Goal: Download file/media

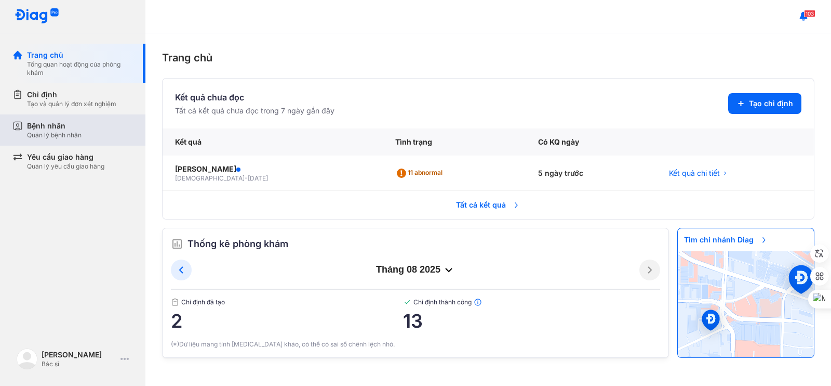
click at [81, 131] on div "Quản lý bệnh nhân" at bounding box center [54, 135] width 55 height 8
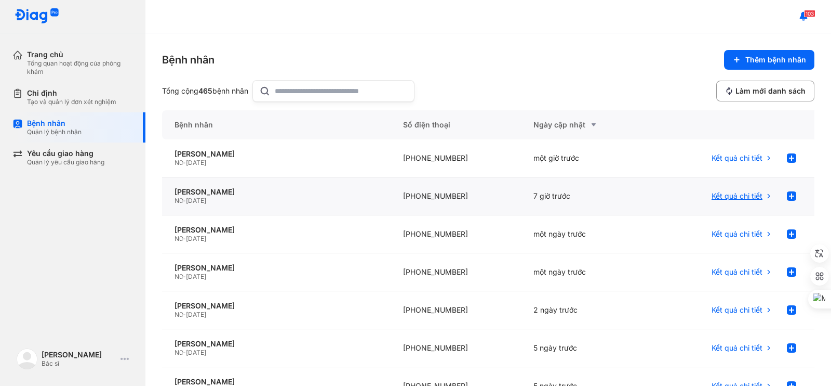
click at [734, 195] on span "Kết quả chi tiết" at bounding box center [737, 195] width 51 height 9
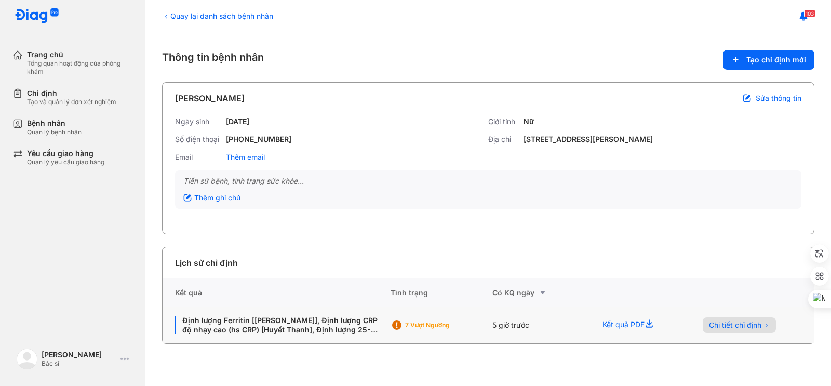
click at [718, 325] on span "Chi tiết chỉ định" at bounding box center [735, 324] width 52 height 9
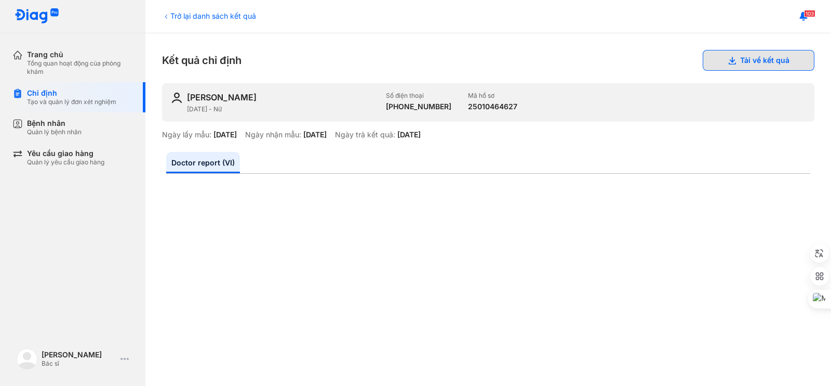
click at [744, 59] on button "Tải về kết quả" at bounding box center [759, 60] width 112 height 21
click at [373, 27] on div "103" at bounding box center [489, 16] width 686 height 33
